Goal: Task Accomplishment & Management: Manage account settings

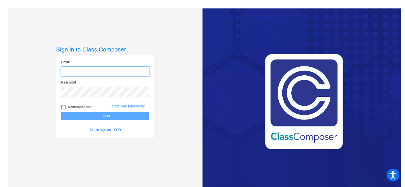
type input "[EMAIL_ADDRESS][DOMAIN_NAME]"
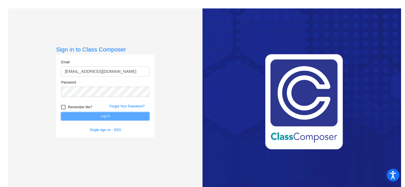
click at [109, 119] on button "Log In" at bounding box center [105, 116] width 88 height 8
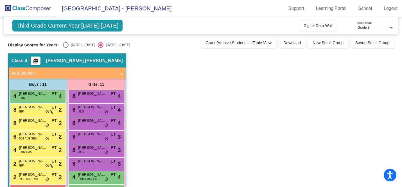
click at [66, 45] on div "Select an option" at bounding box center [66, 45] width 6 height 6
click at [66, 48] on input "[DATE] - [DATE]" at bounding box center [66, 48] width 0 height 0
radio input "true"
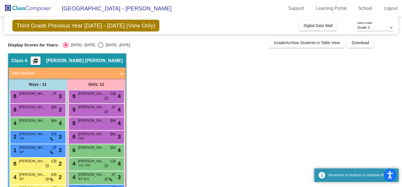
click at [98, 45] on div "Select an option" at bounding box center [101, 45] width 6 height 6
click at [100, 48] on input "[DATE] - [DATE]" at bounding box center [100, 48] width 0 height 0
radio input "true"
